Goal: Task Accomplishment & Management: Use online tool/utility

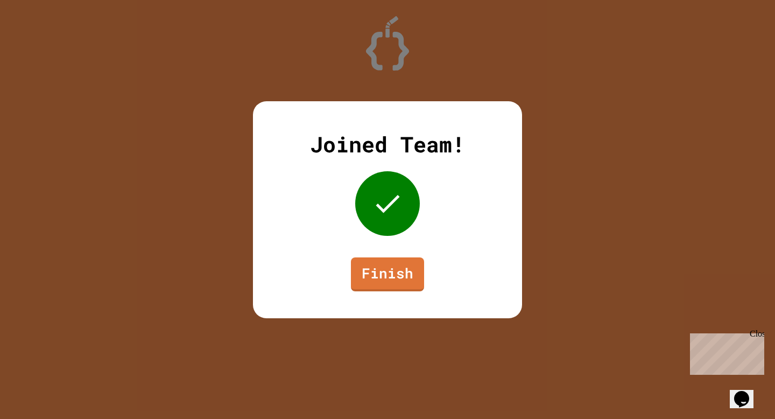
click at [424, 268] on div "Joined Team! Finish" at bounding box center [387, 209] width 269 height 217
click at [410, 269] on link "Finish" at bounding box center [387, 273] width 72 height 36
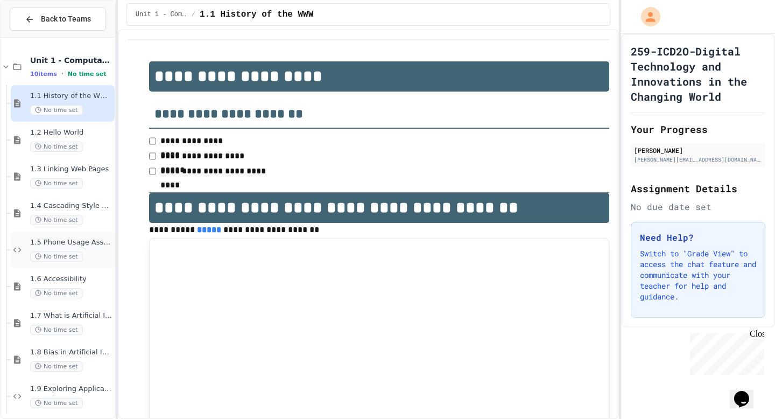
click at [74, 264] on div "1.5 Phone Usage Assignment No time set" at bounding box center [63, 249] width 104 height 37
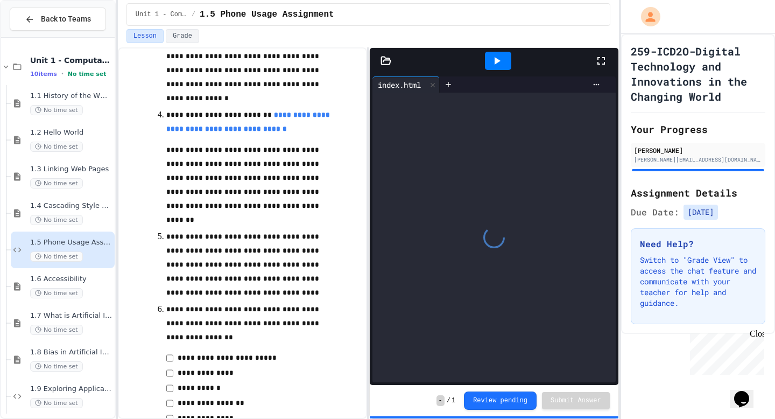
scroll to position [430, 0]
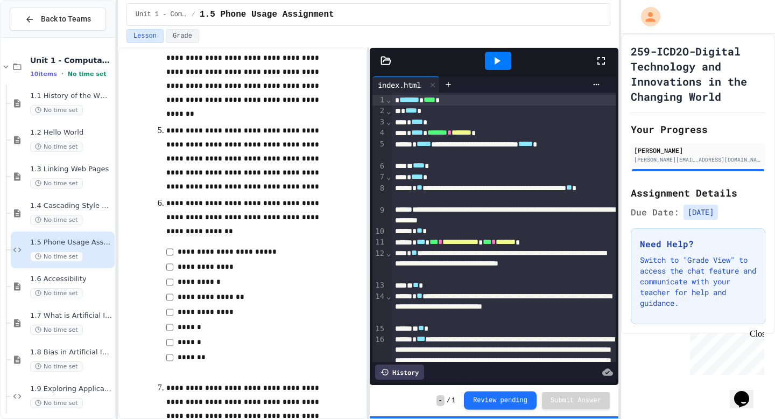
click at [523, 397] on button "Review pending" at bounding box center [500, 400] width 73 height 18
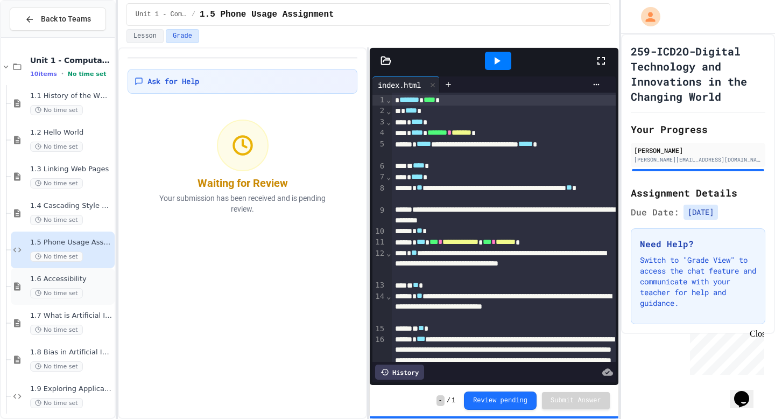
click at [66, 283] on span "1.6 Accessibility" at bounding box center [71, 278] width 82 height 9
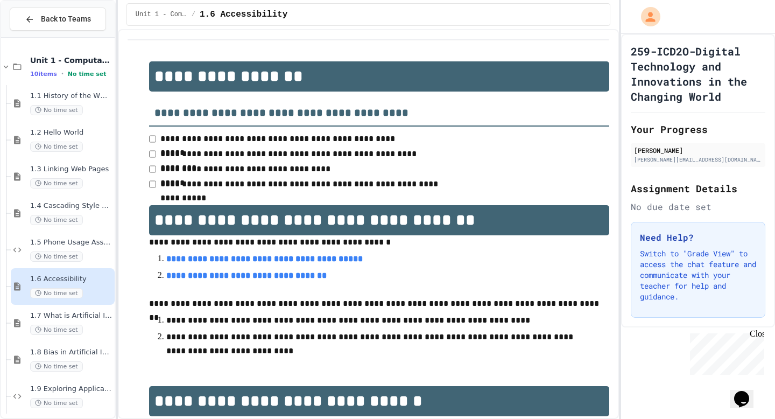
scroll to position [513, 0]
